Goal: Task Accomplishment & Management: Manage account settings

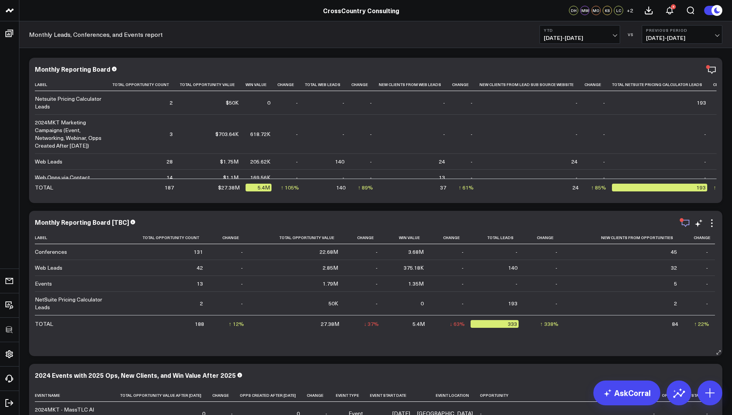
click at [683, 223] on icon "button" at bounding box center [685, 222] width 9 height 9
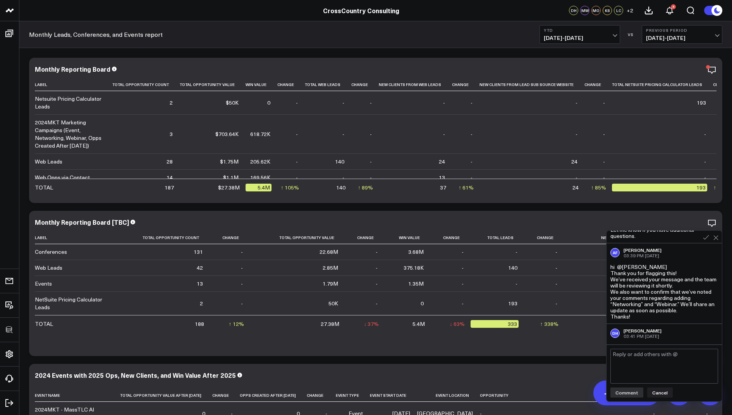
scroll to position [541, 0]
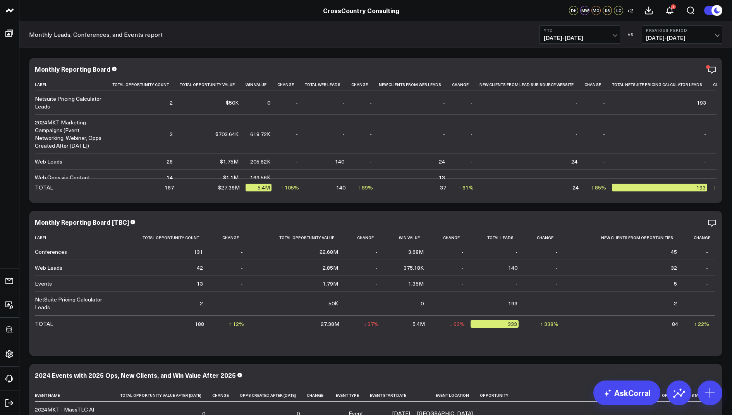
click at [685, 71] on icon "button" at bounding box center [685, 69] width 9 height 9
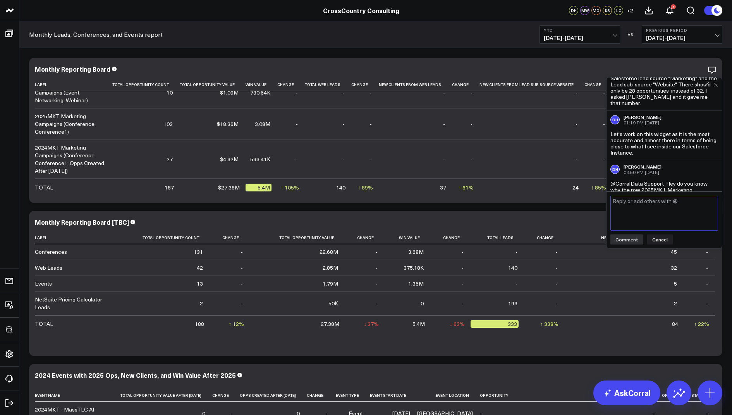
scroll to position [232, 0]
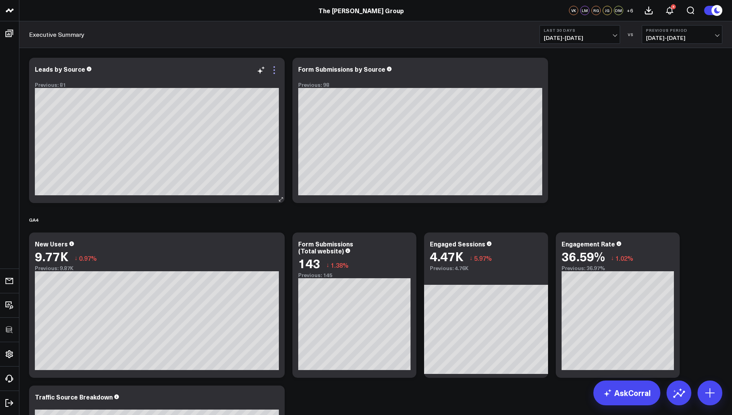
click at [274, 70] on icon at bounding box center [274, 69] width 9 height 9
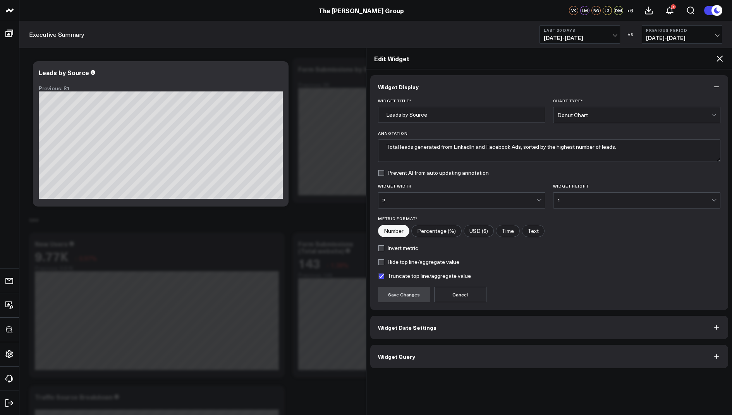
click at [396, 349] on button "Widget Query" at bounding box center [549, 356] width 358 height 23
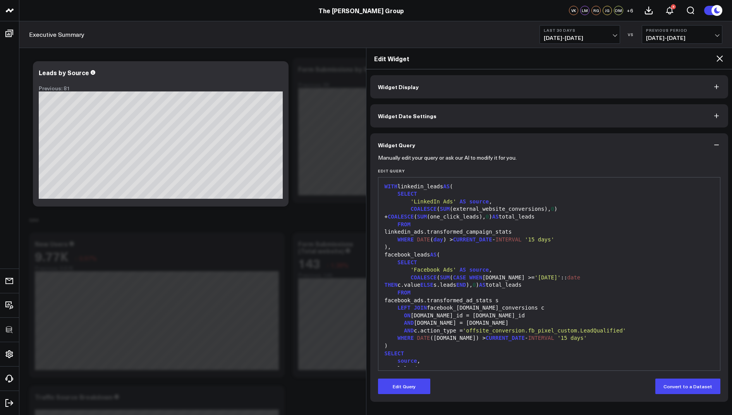
click at [720, 59] on icon at bounding box center [719, 58] width 9 height 9
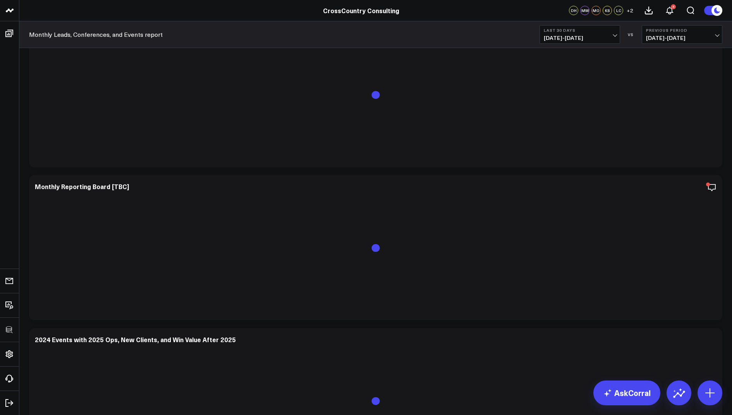
scroll to position [25, 0]
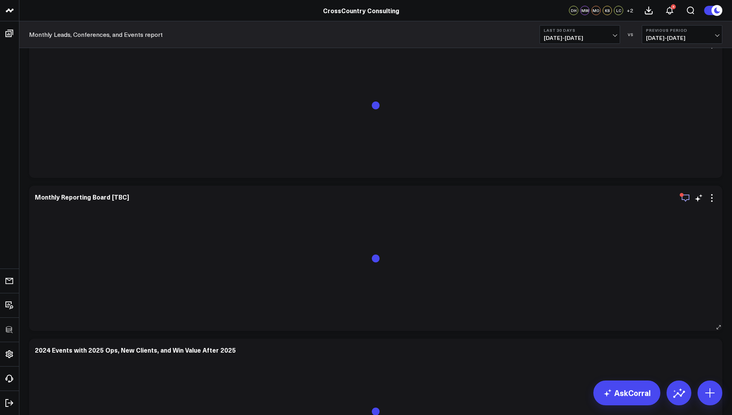
click at [682, 197] on icon "button" at bounding box center [686, 197] width 8 height 7
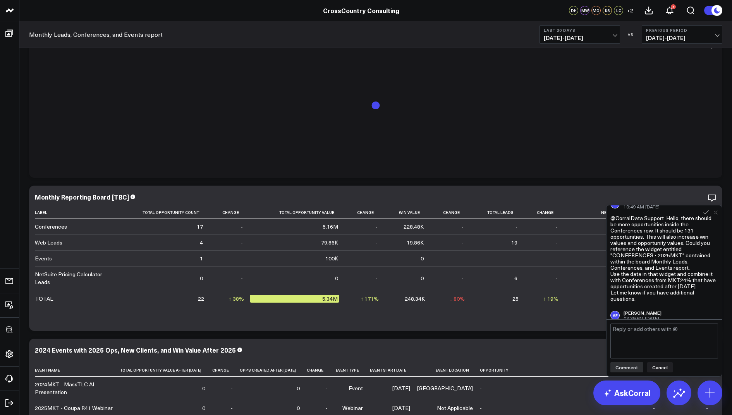
scroll to position [439, 0]
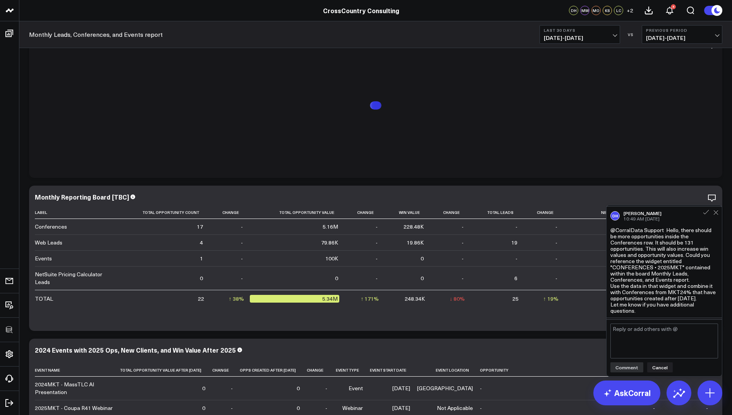
click at [567, 40] on span "09/02/25 - 10/01/25" at bounding box center [580, 38] width 72 height 6
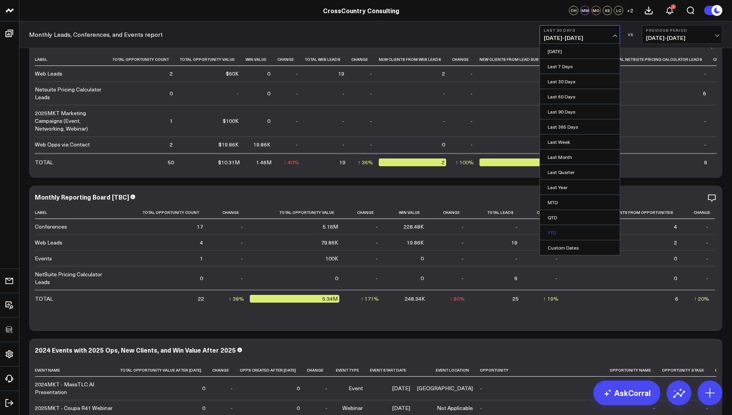
click at [559, 225] on link "YTD" at bounding box center [580, 232] width 80 height 15
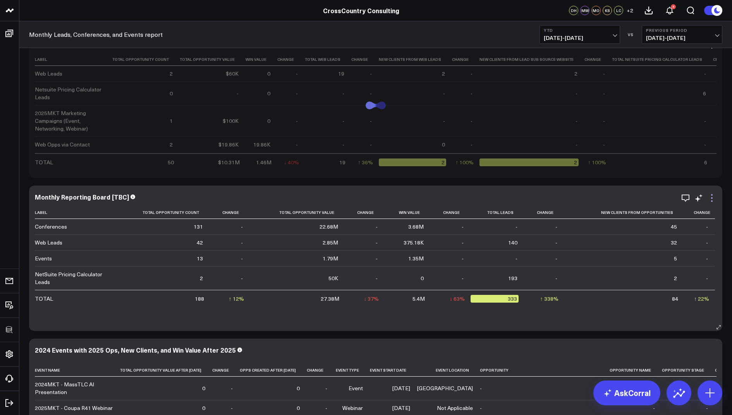
click at [712, 197] on icon at bounding box center [712, 198] width 2 height 2
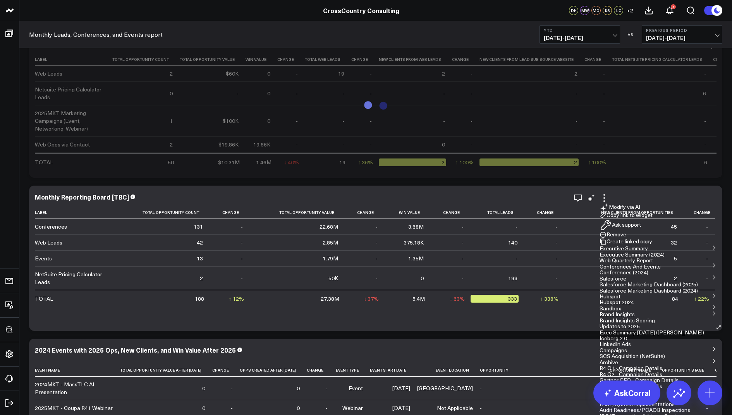
click at [653, 212] on button "Copy link to widget" at bounding box center [626, 215] width 53 height 7
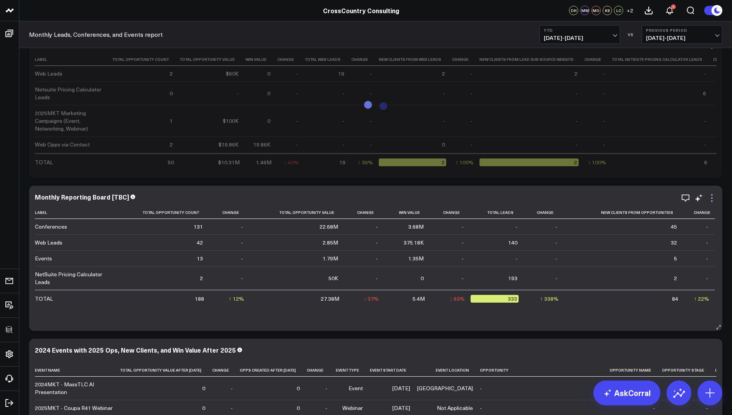
click at [712, 196] on icon at bounding box center [711, 197] width 9 height 9
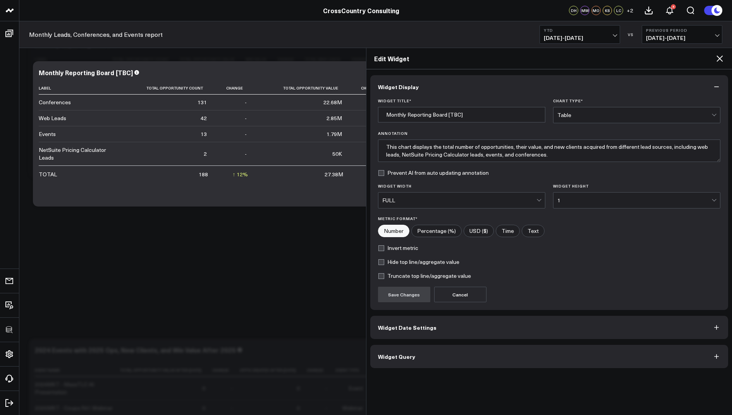
click at [716, 54] on icon at bounding box center [719, 58] width 9 height 9
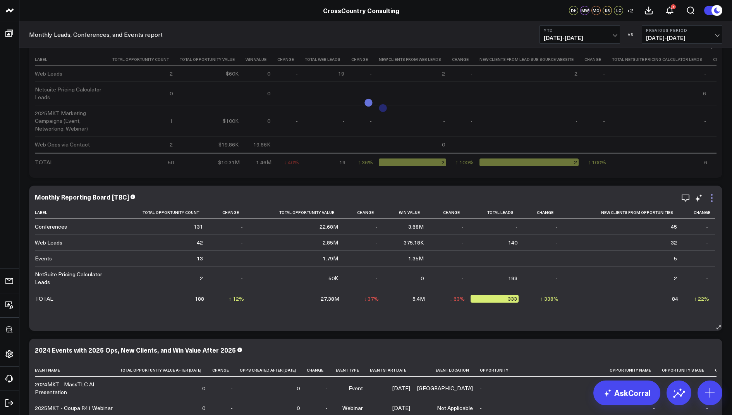
click at [713, 195] on icon at bounding box center [711, 197] width 9 height 9
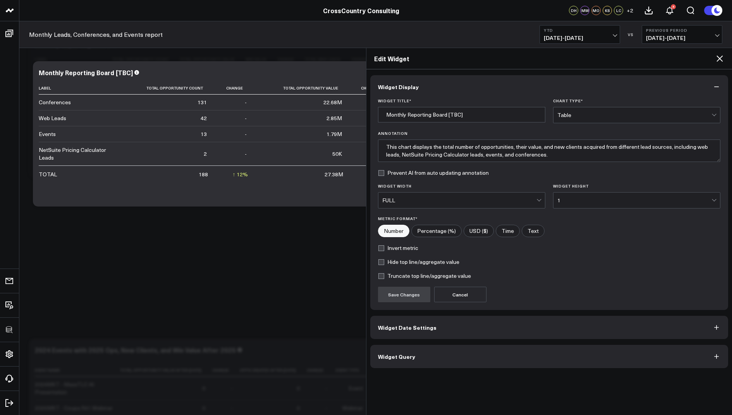
click at [404, 353] on span "Widget Query" at bounding box center [396, 356] width 37 height 6
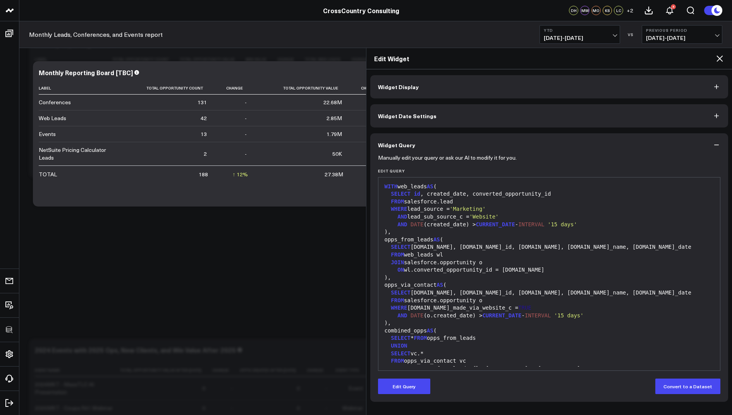
click at [717, 55] on icon at bounding box center [720, 58] width 6 height 6
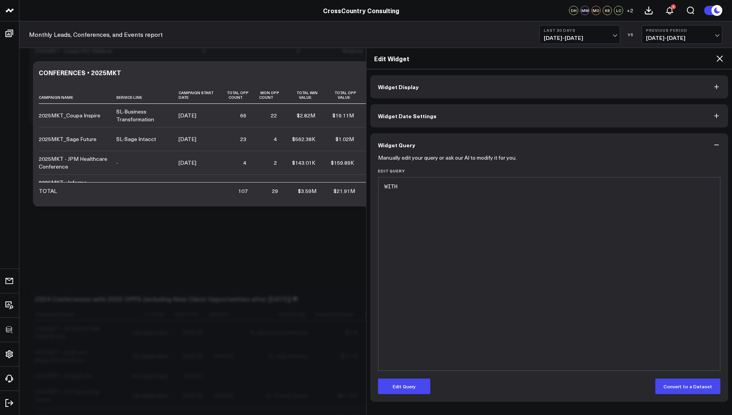
click at [721, 54] on icon at bounding box center [719, 58] width 9 height 9
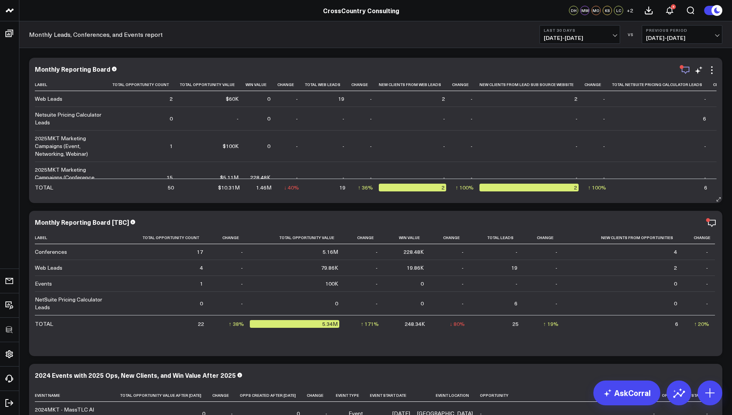
click at [686, 70] on icon "button" at bounding box center [685, 69] width 9 height 9
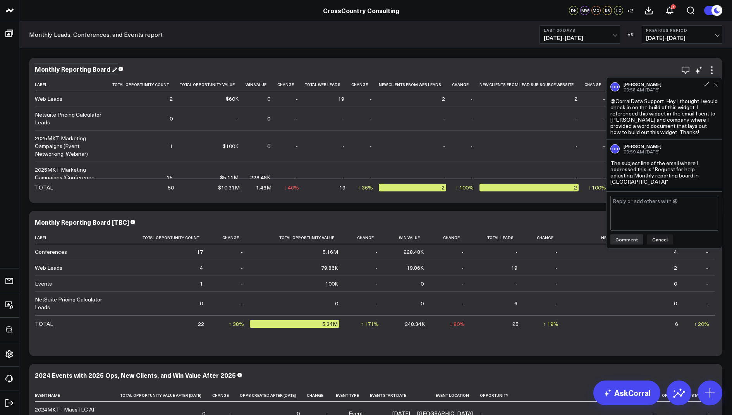
click at [98, 66] on div "Monthly Reporting Board" at bounding box center [76, 69] width 82 height 9
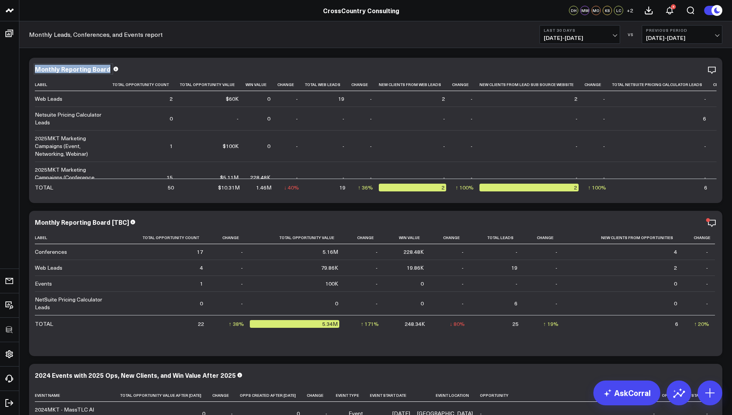
drag, startPoint x: 108, startPoint y: 67, endPoint x: 90, endPoint y: 53, distance: 22.6
copy div "Monthly Reporting Board"
click at [174, 217] on div "Monthly Reporting Board [TBC] Label Total Opportunity Count Change Total Opport…" at bounding box center [375, 283] width 693 height 145
click at [125, 221] on div "Monthly Reporting Board [TBC]" at bounding box center [85, 222] width 101 height 9
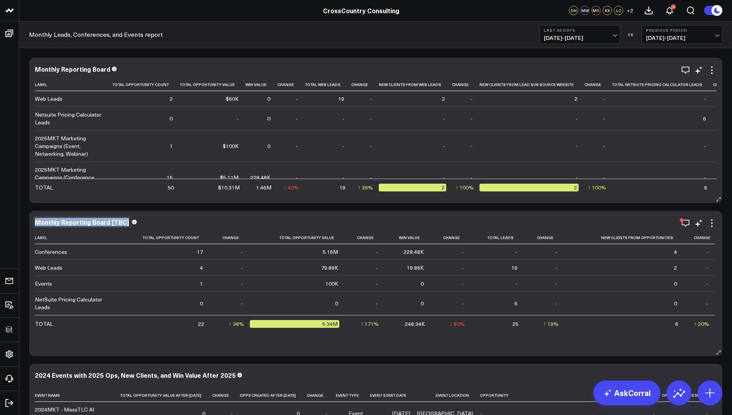
drag, startPoint x: 125, startPoint y: 221, endPoint x: 120, endPoint y: 213, distance: 9.5
click at [120, 213] on div "Monthly Reporting Board [TBC] Label Total Opportunity Count Change Total Opport…" at bounding box center [375, 283] width 693 height 145
copy div "Monthly Reporting Board [TBC]"
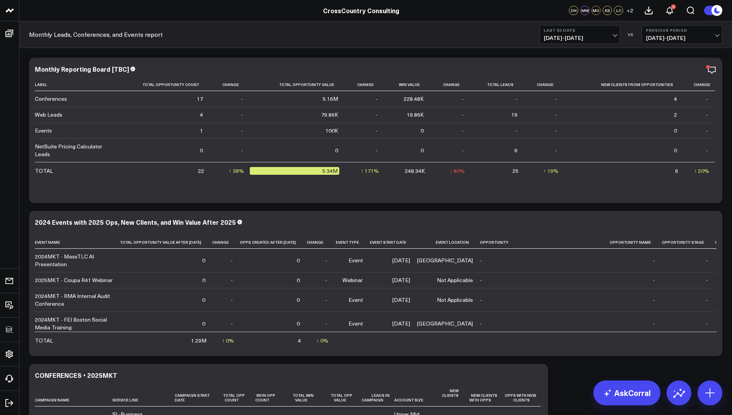
click at [586, 40] on span "[DATE] - [DATE]" at bounding box center [580, 38] width 72 height 6
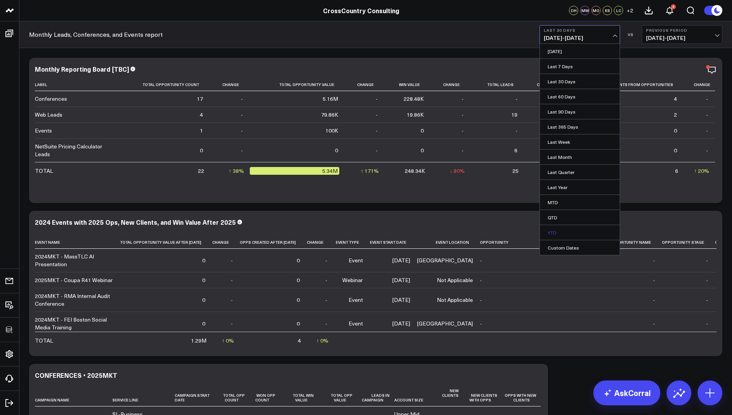
click at [553, 227] on link "YTD" at bounding box center [580, 232] width 80 height 15
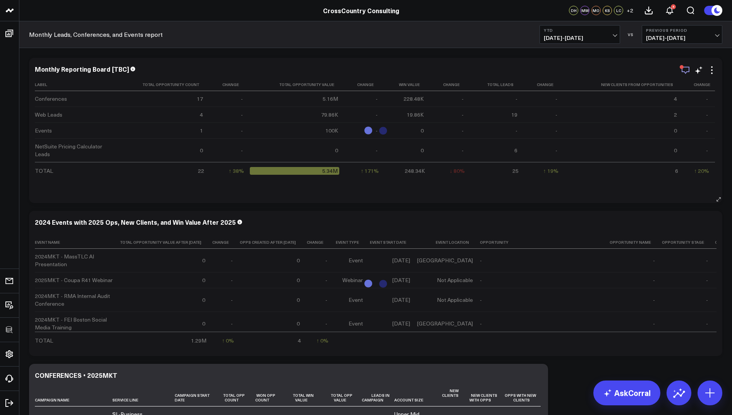
click at [685, 69] on icon "button" at bounding box center [685, 69] width 9 height 9
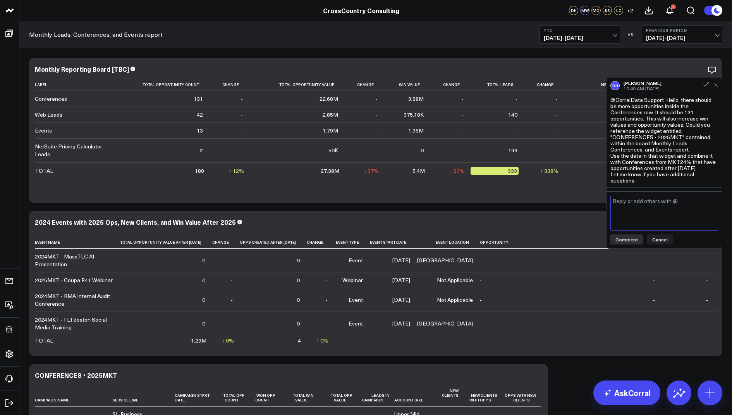
scroll to position [438, 0]
drag, startPoint x: 665, startPoint y: 95, endPoint x: 685, endPoint y: 175, distance: 82.7
click at [685, 175] on div "@CorralData Support Hello, there should be more opportunities inside the Confer…" at bounding box center [664, 143] width 108 height 87
copy div "Hello, there should be more opportunities inside the Conferences row. It should…"
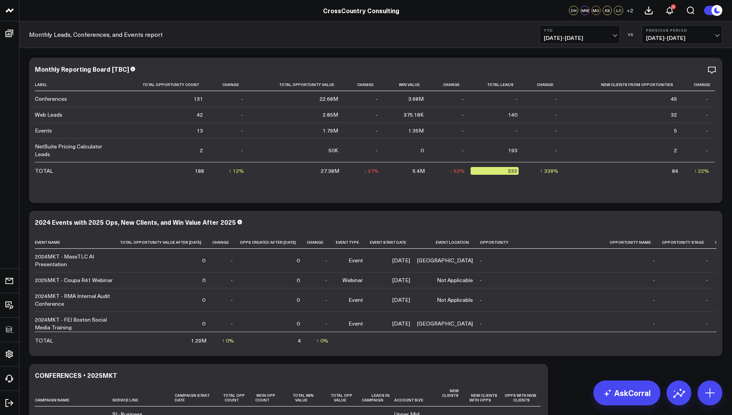
click at [452, 45] on div "Monthly Leads, Conferences, and Events report YTD 01/01/25 - 10/01/25 VS Previo…" at bounding box center [375, 34] width 713 height 27
click at [709, 71] on icon at bounding box center [711, 69] width 9 height 9
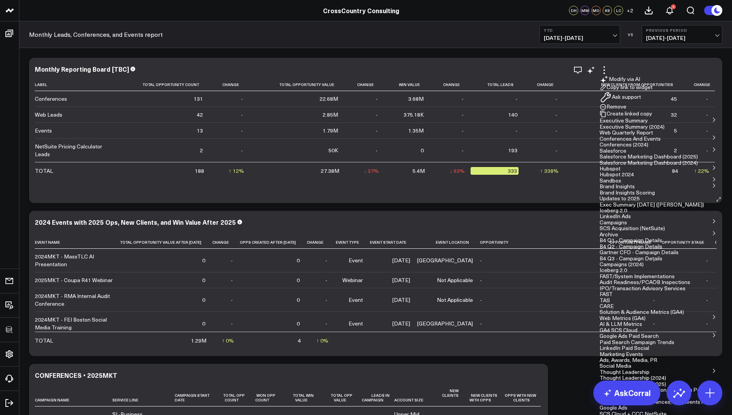
click at [653, 91] on button "Copy link to widget" at bounding box center [626, 87] width 53 height 7
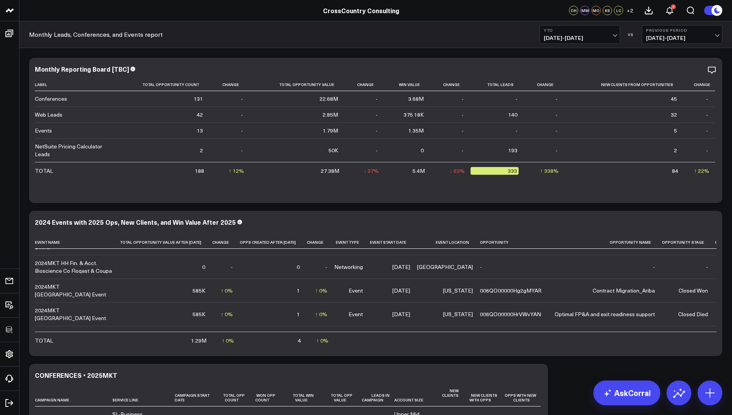
scroll to position [211, 0]
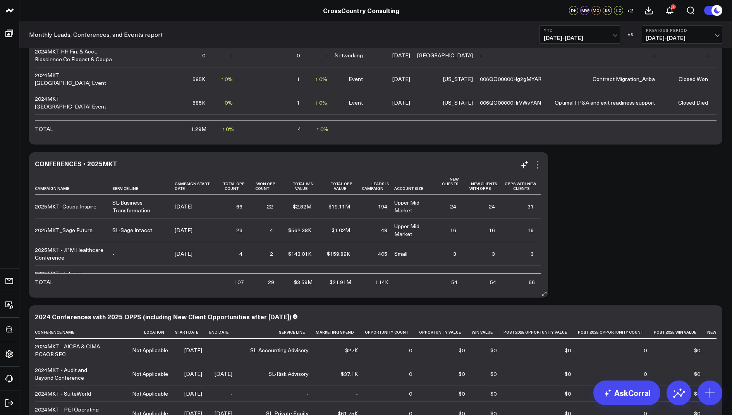
click at [537, 166] on icon at bounding box center [537, 164] width 9 height 9
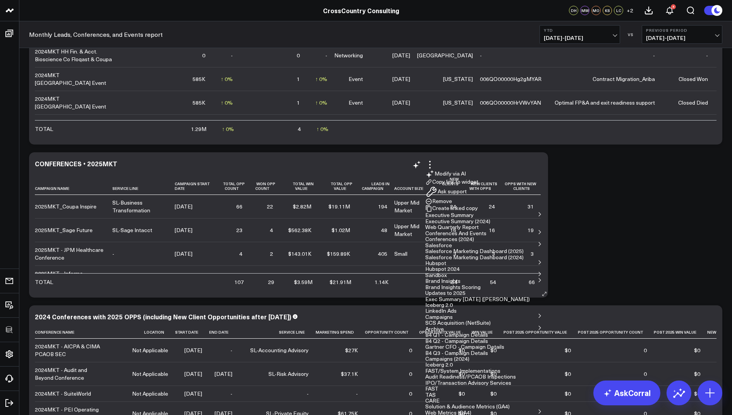
click at [478, 186] on button "Copy link to widget" at bounding box center [451, 182] width 53 height 7
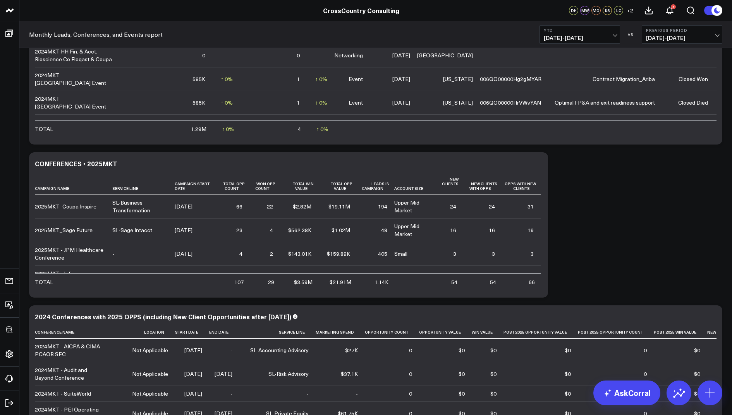
scroll to position [0, 0]
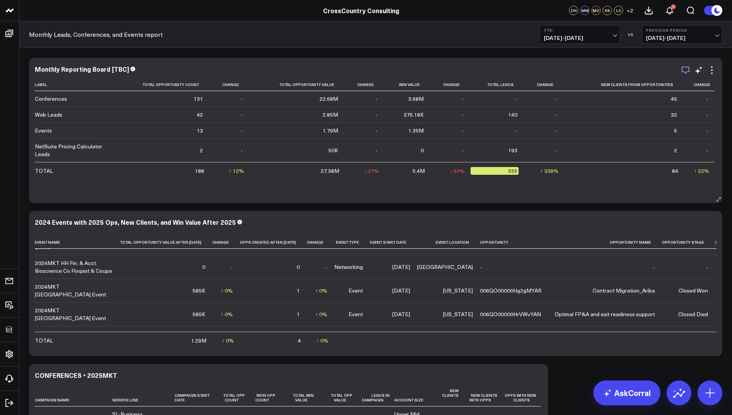
click at [684, 70] on icon "button" at bounding box center [685, 69] width 9 height 9
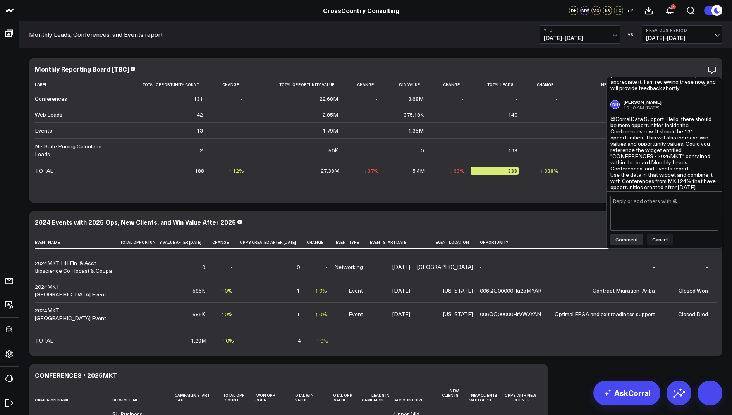
scroll to position [427, 0]
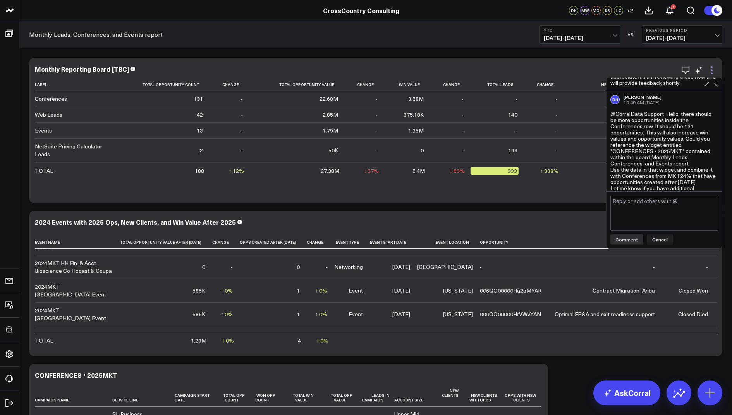
click at [711, 68] on icon at bounding box center [711, 69] width 9 height 9
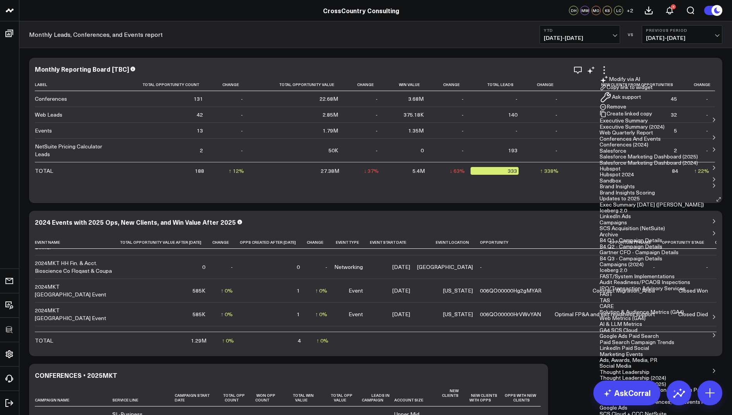
click at [653, 91] on button "Copy link to widget" at bounding box center [626, 87] width 53 height 7
